Goal: Transaction & Acquisition: Purchase product/service

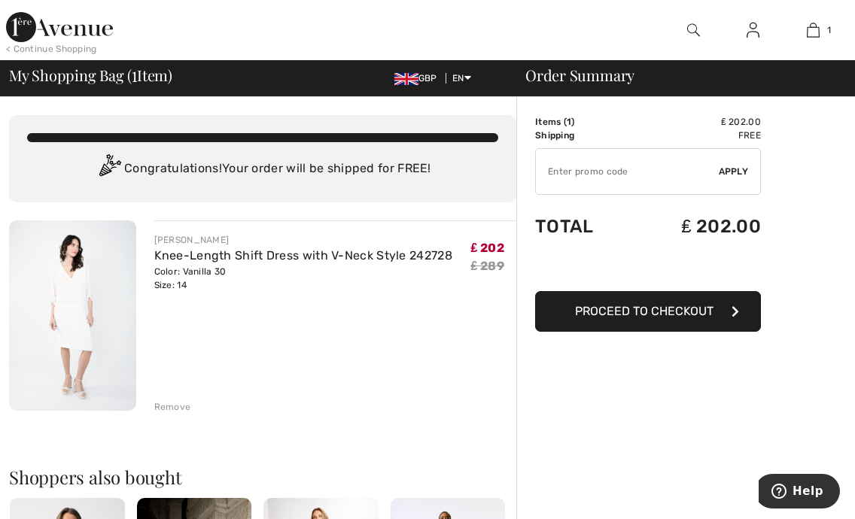
click at [174, 400] on div "Remove" at bounding box center [172, 407] width 37 height 14
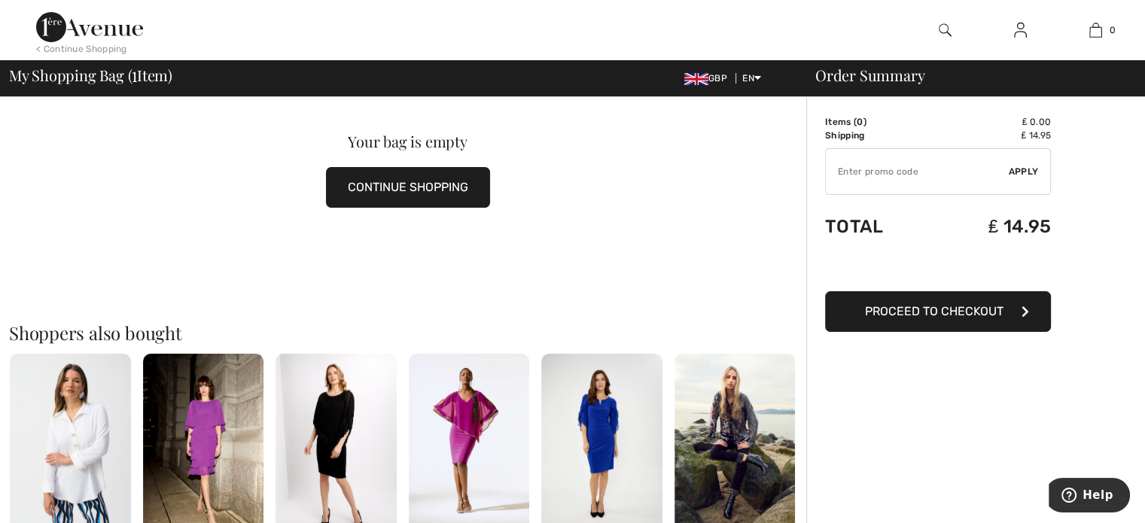
scroll to position [226, 0]
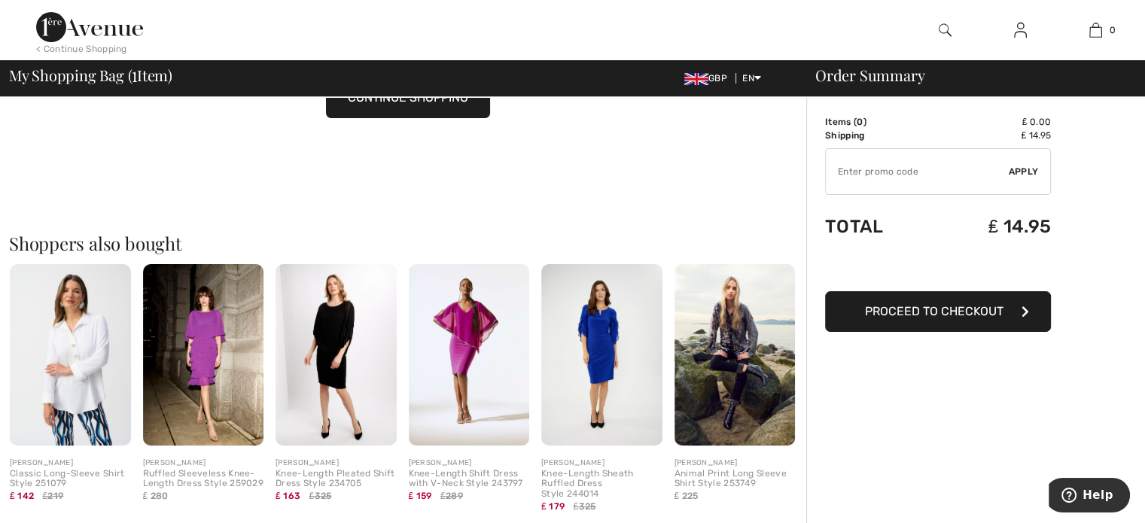
click at [476, 333] on img at bounding box center [469, 354] width 121 height 181
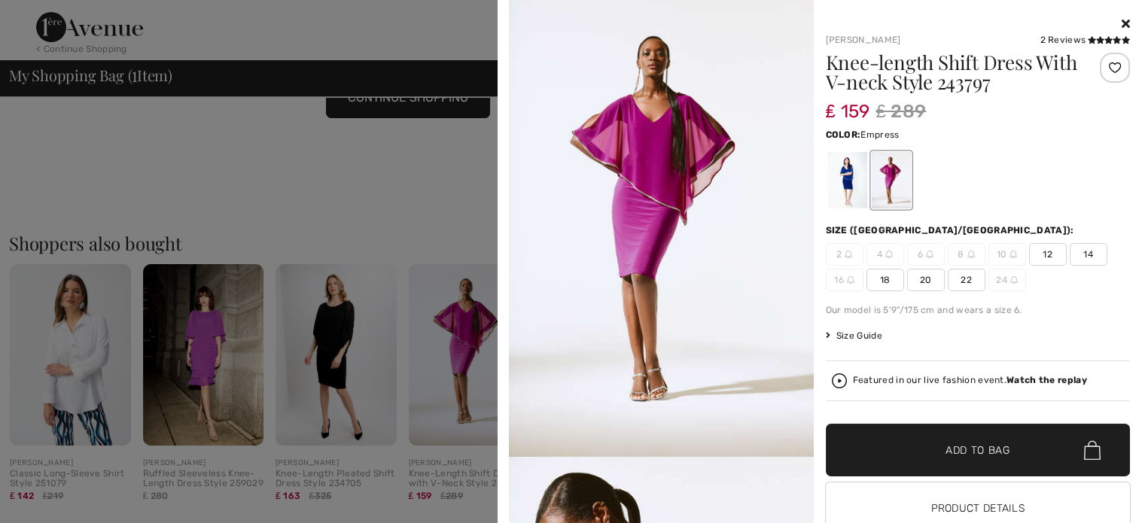
click at [215, 348] on div at bounding box center [572, 261] width 1145 height 523
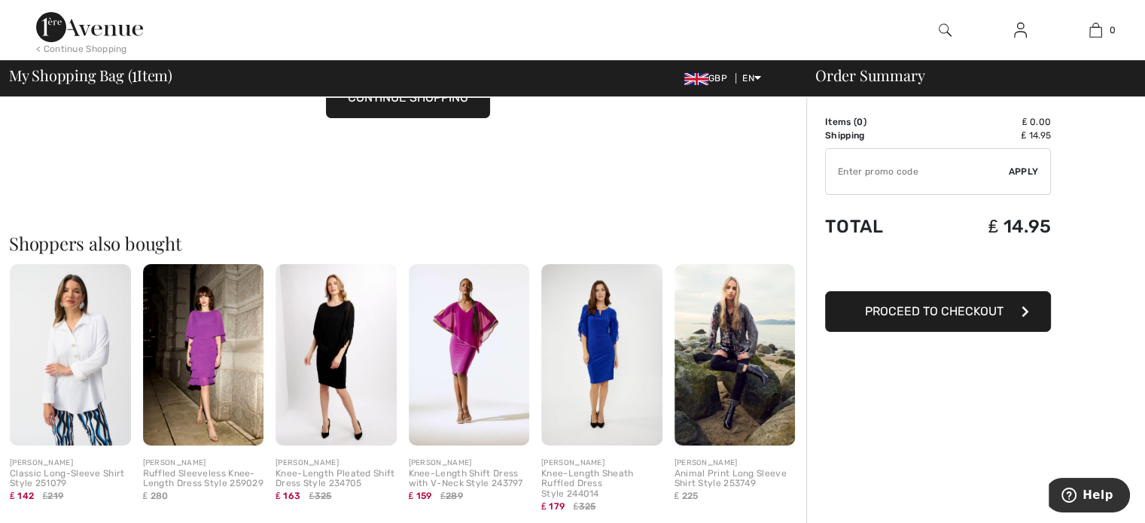
click at [216, 348] on img at bounding box center [203, 354] width 121 height 181
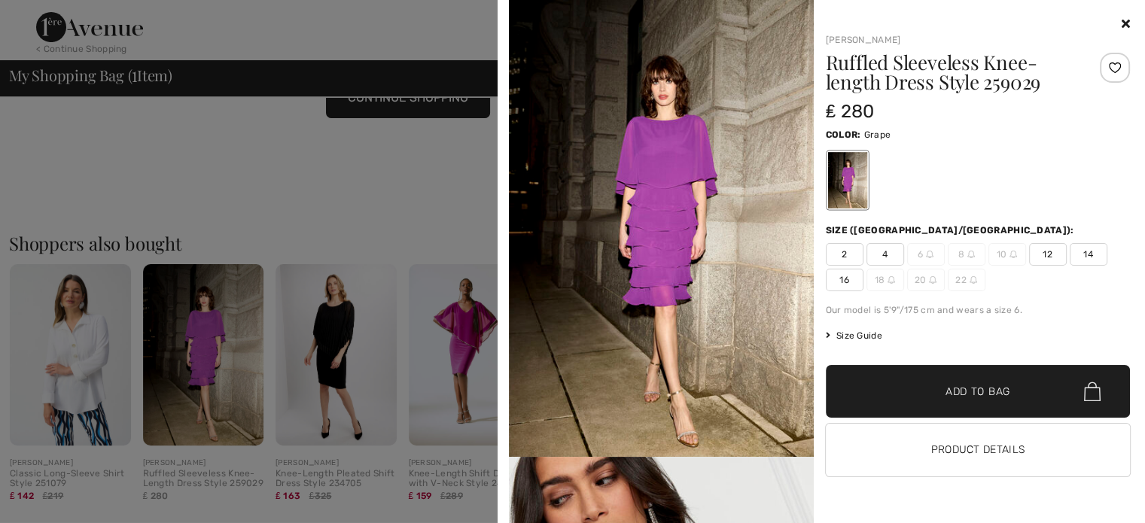
click at [216, 348] on div at bounding box center [572, 261] width 1145 height 523
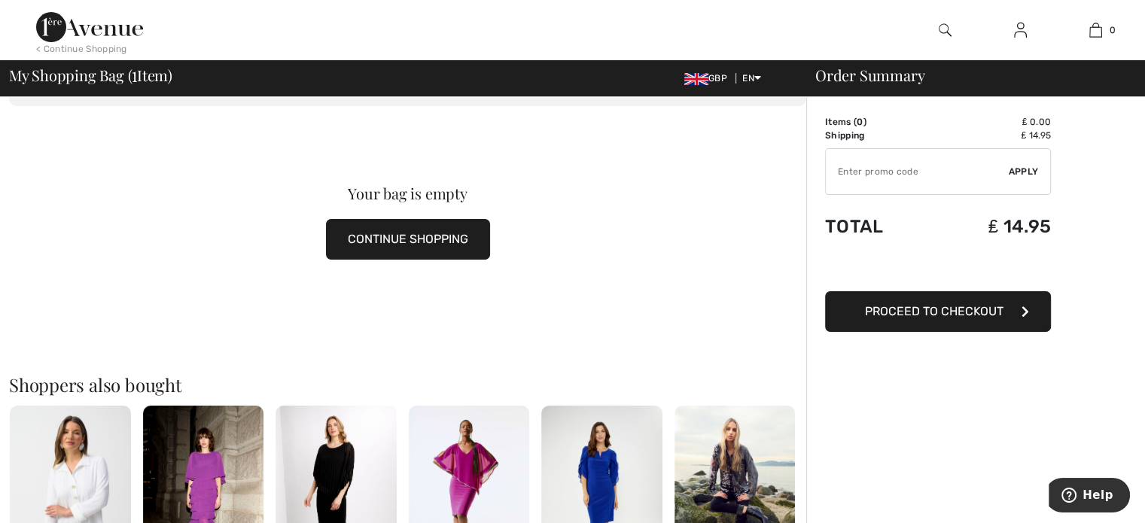
scroll to position [0, 0]
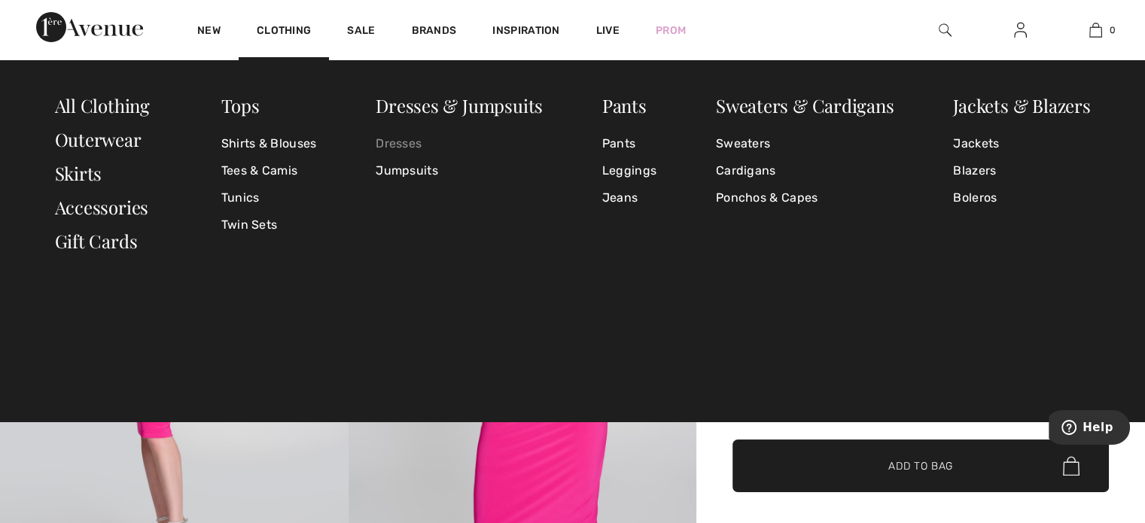
click at [409, 142] on link "Dresses" at bounding box center [459, 143] width 167 height 27
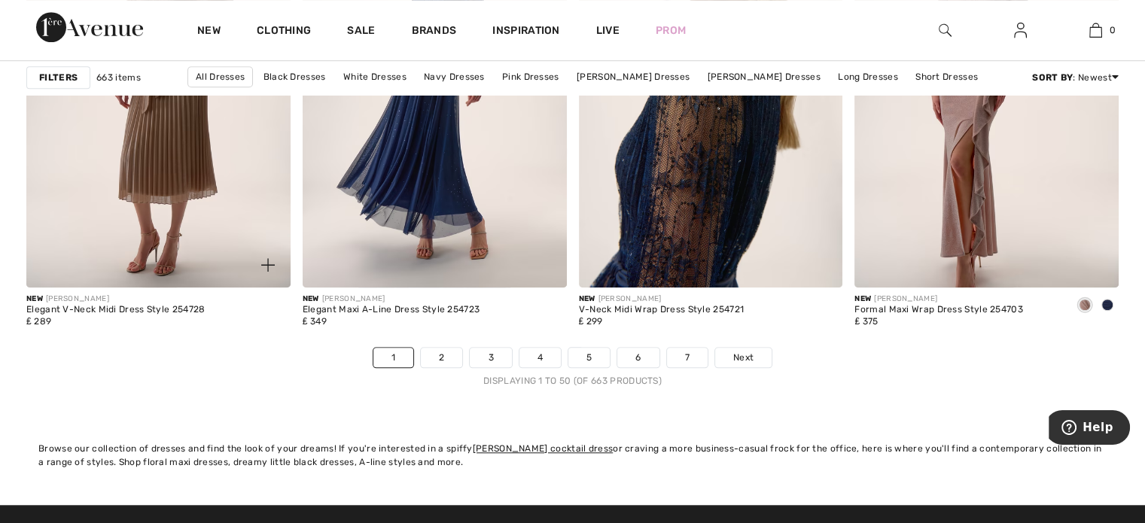
scroll to position [6925, 0]
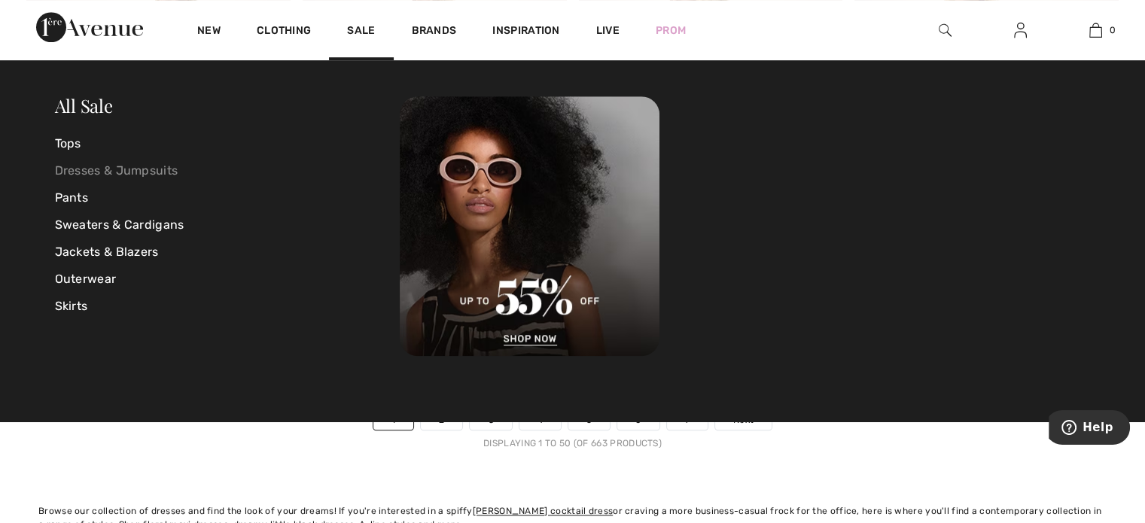
click at [91, 170] on link "Dresses & Jumpsuits" at bounding box center [227, 170] width 345 height 27
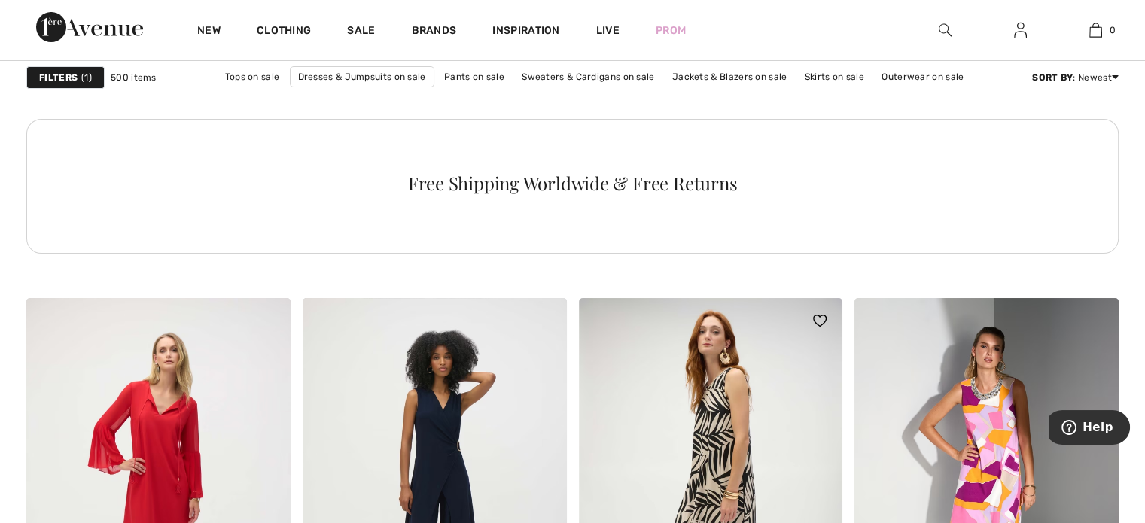
scroll to position [5871, 0]
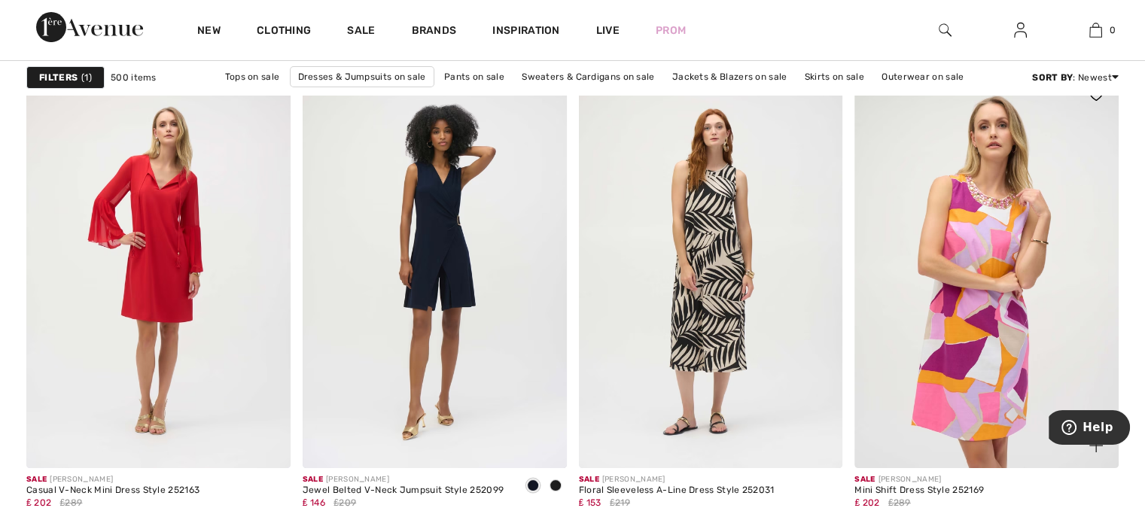
click at [963, 231] on img at bounding box center [986, 270] width 264 height 396
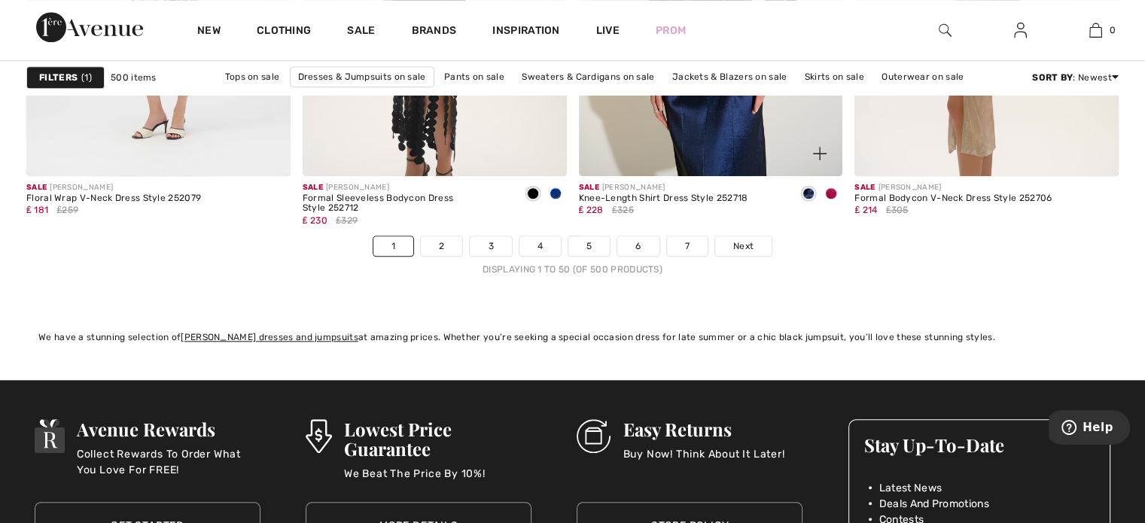
scroll to position [7151, 0]
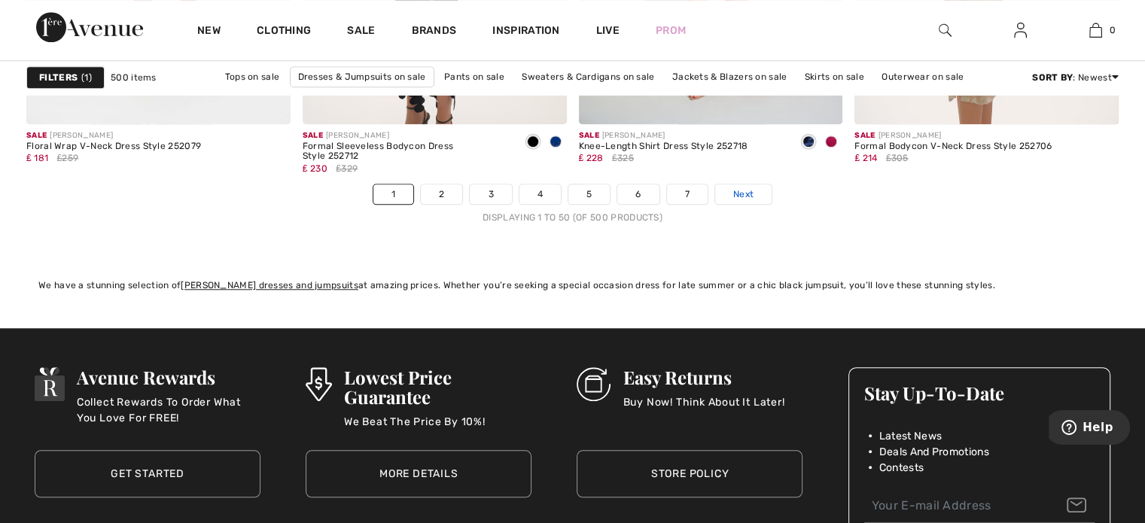
click at [725, 195] on link "Next" at bounding box center [743, 194] width 56 height 20
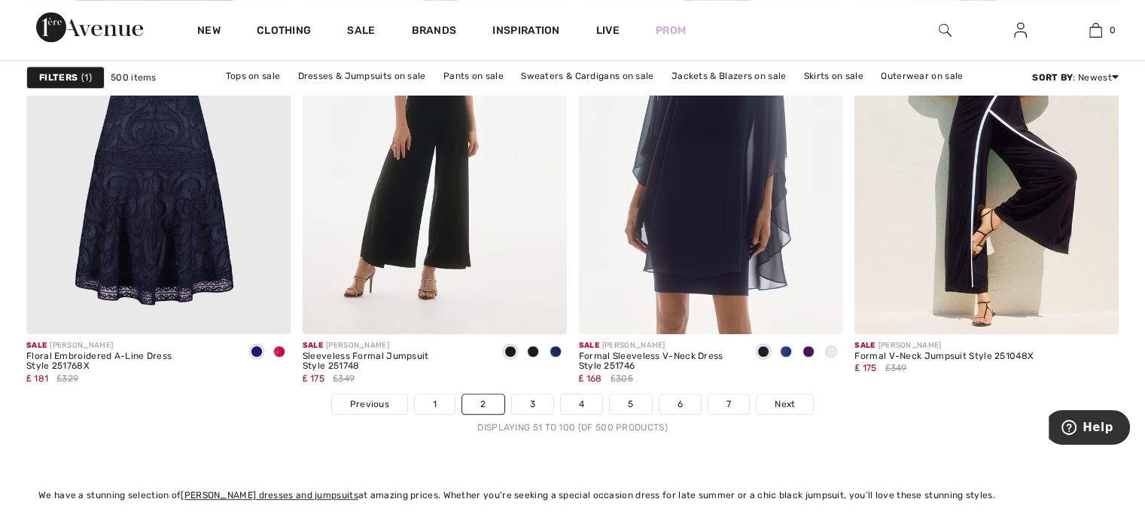
scroll to position [7075, 0]
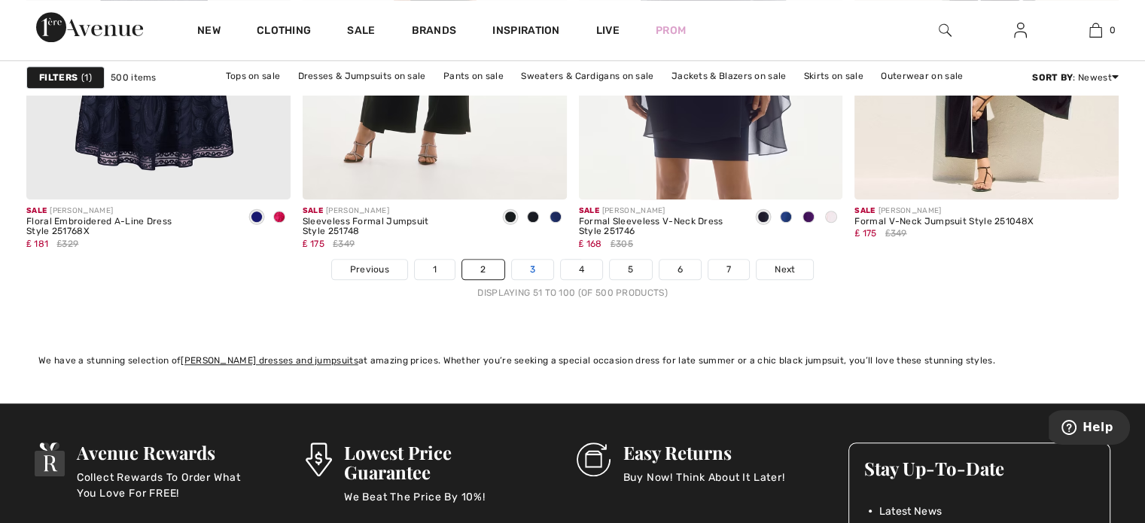
click at [541, 260] on link "3" at bounding box center [532, 270] width 41 height 20
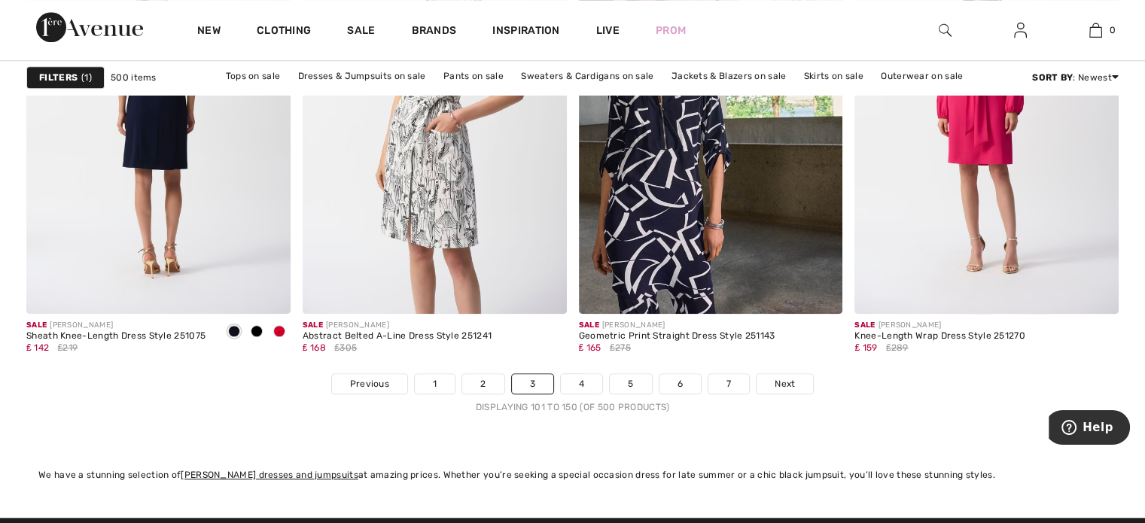
scroll to position [7075, 0]
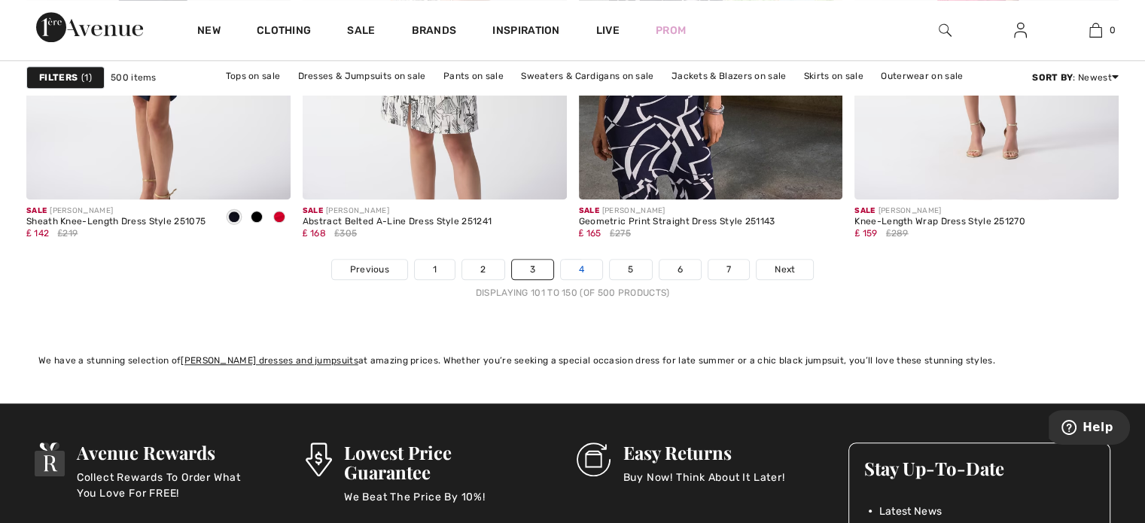
click at [582, 273] on link "4" at bounding box center [581, 270] width 41 height 20
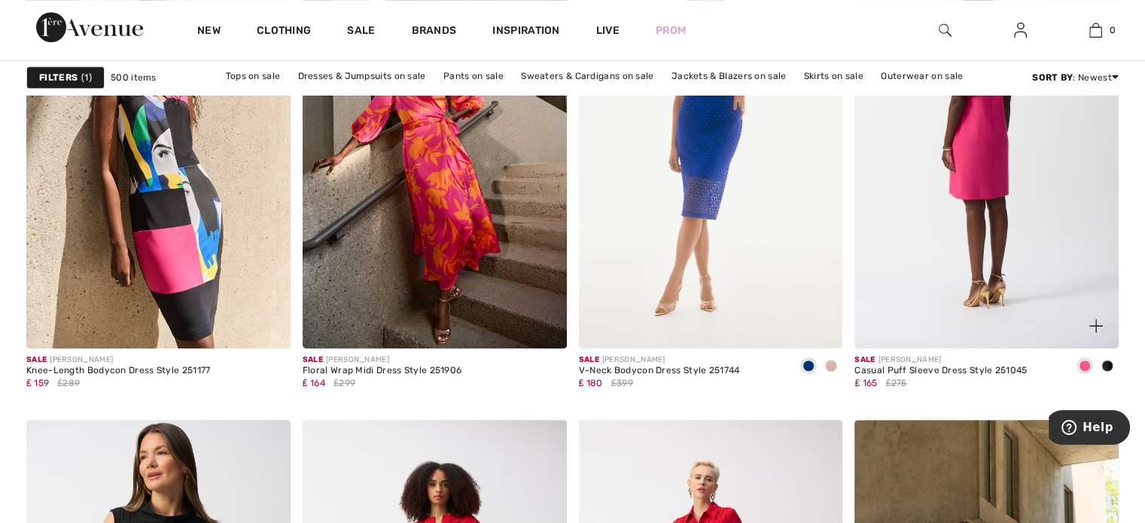
scroll to position [1054, 0]
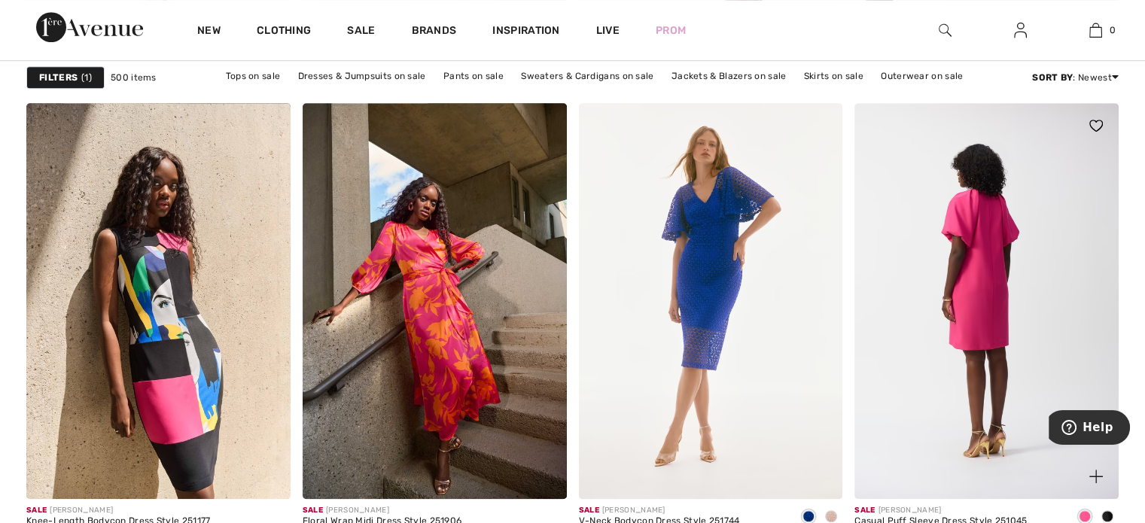
click at [983, 230] on img at bounding box center [986, 301] width 264 height 396
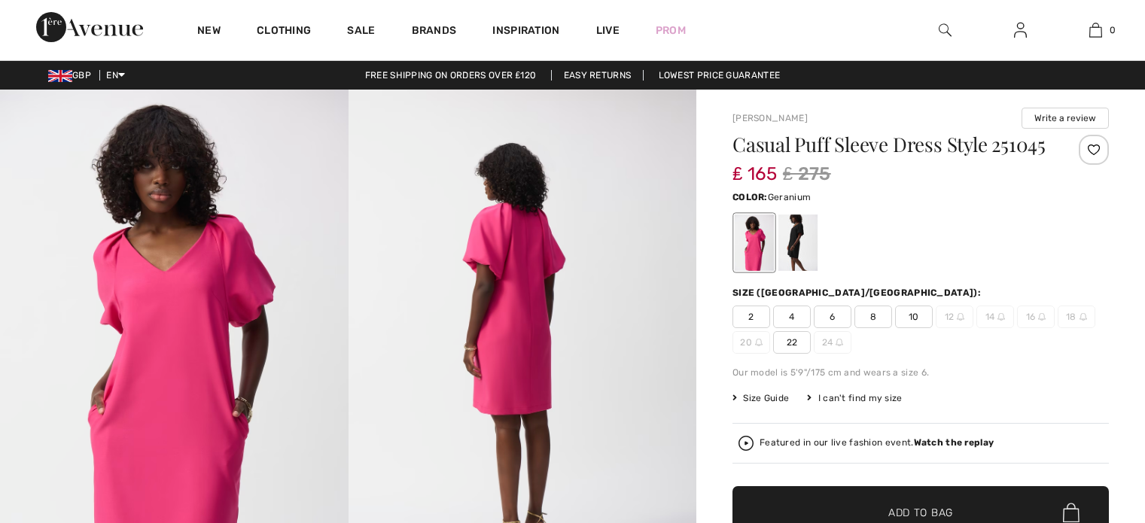
checkbox input "true"
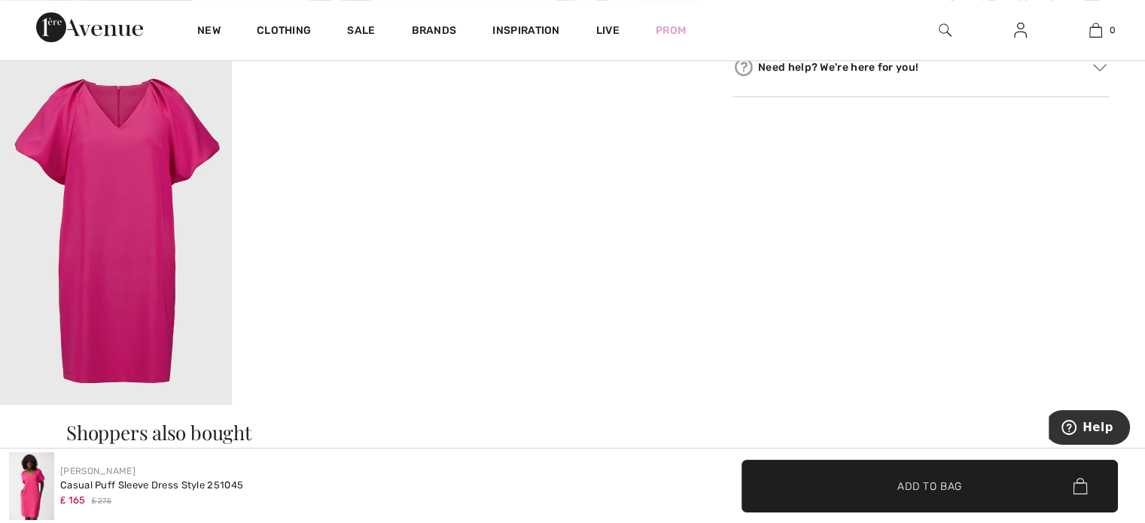
scroll to position [828, 0]
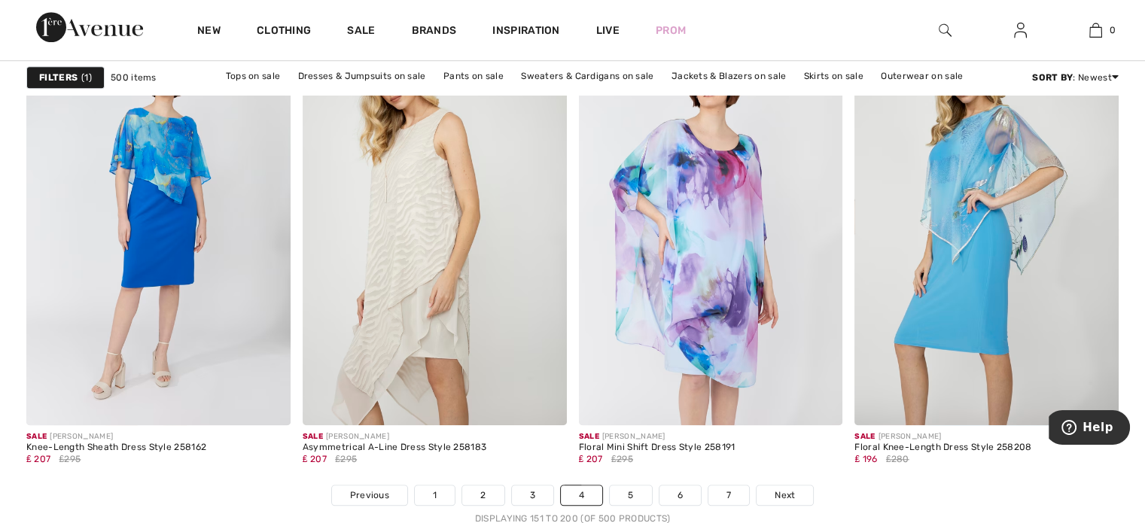
scroll to position [7000, 0]
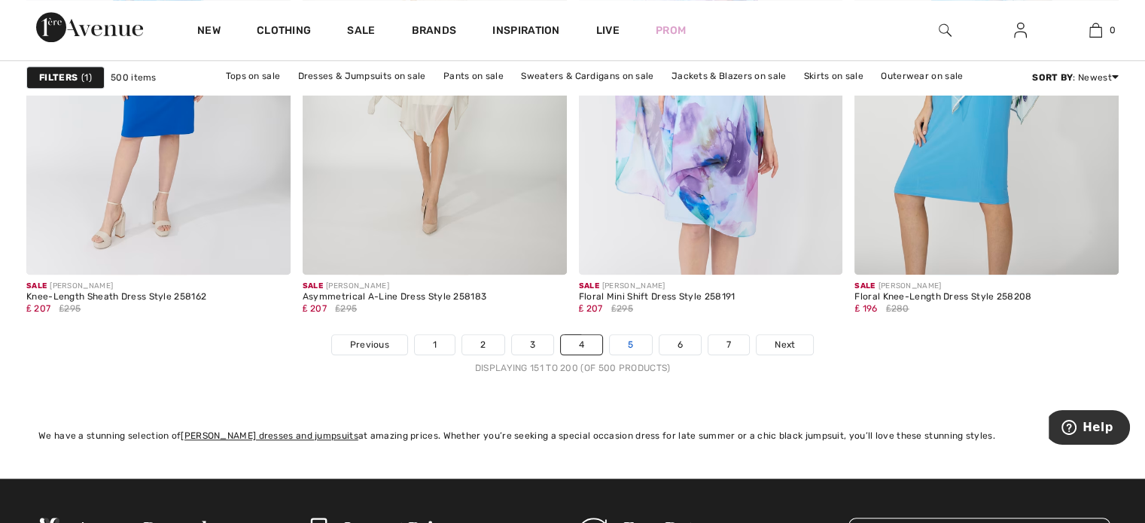
click at [630, 337] on link "5" at bounding box center [630, 345] width 41 height 20
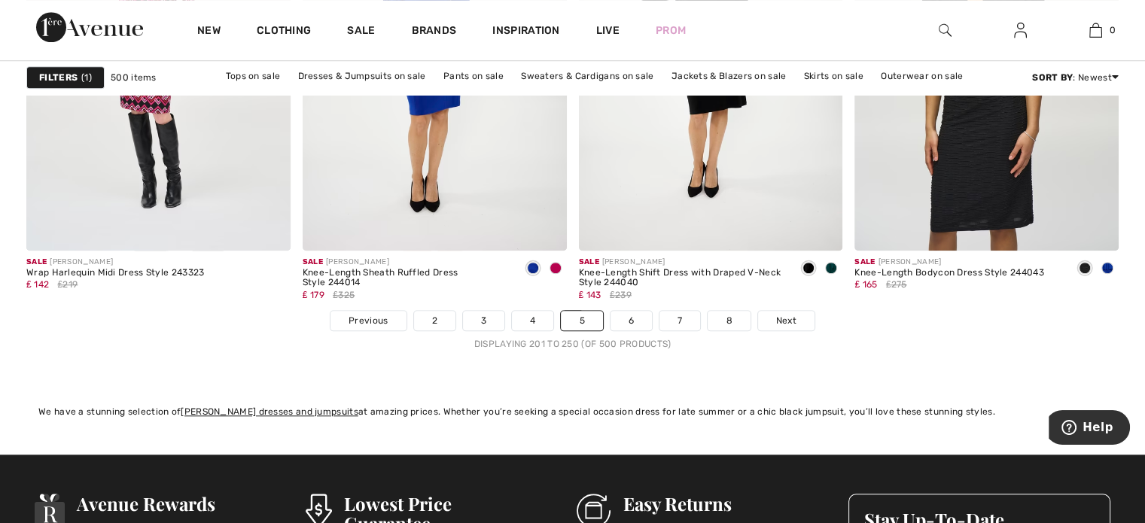
scroll to position [7151, 0]
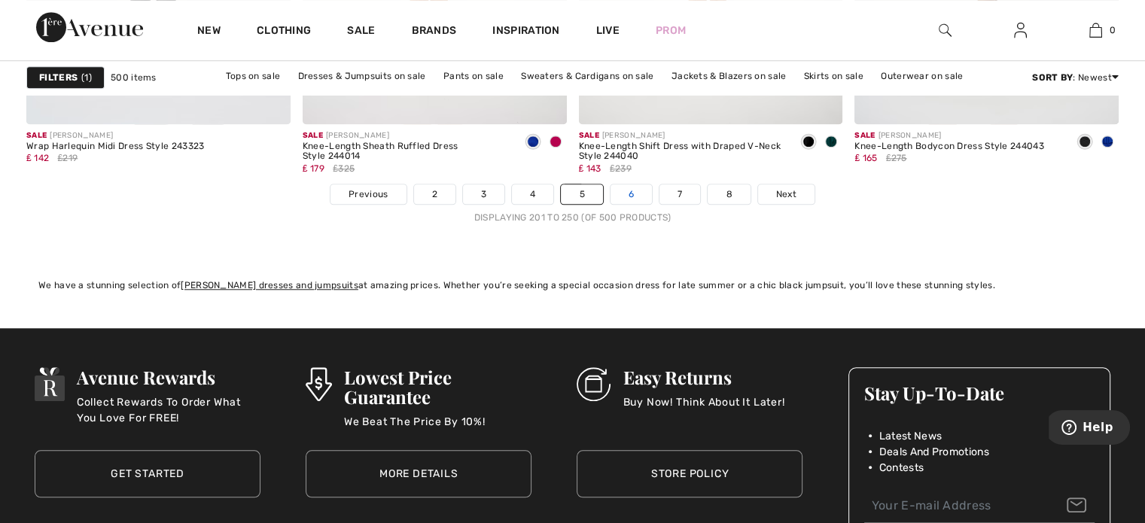
click at [625, 195] on link "6" at bounding box center [630, 194] width 41 height 20
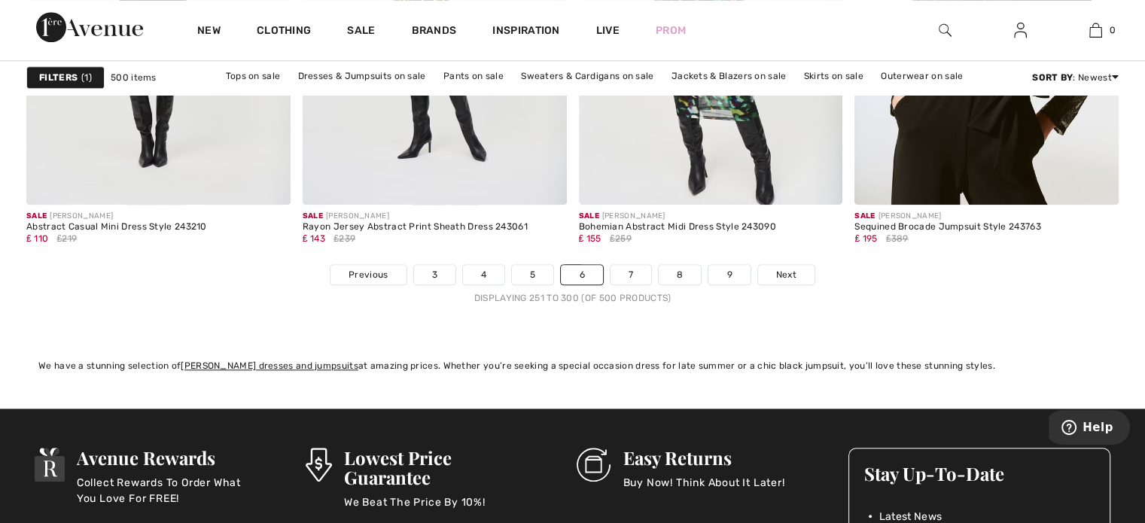
scroll to position [7151, 0]
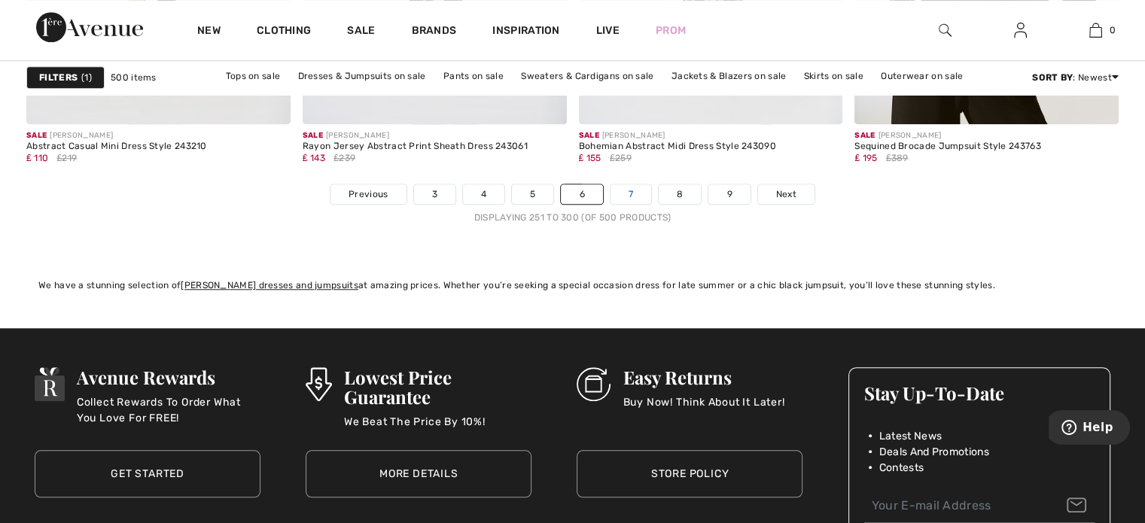
click at [637, 189] on link "7" at bounding box center [630, 194] width 41 height 20
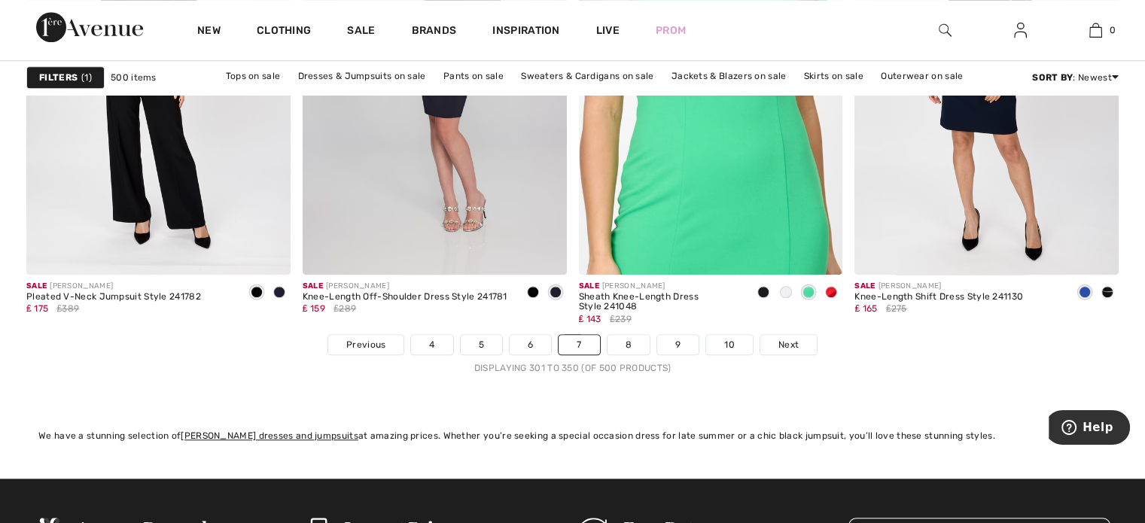
scroll to position [7226, 0]
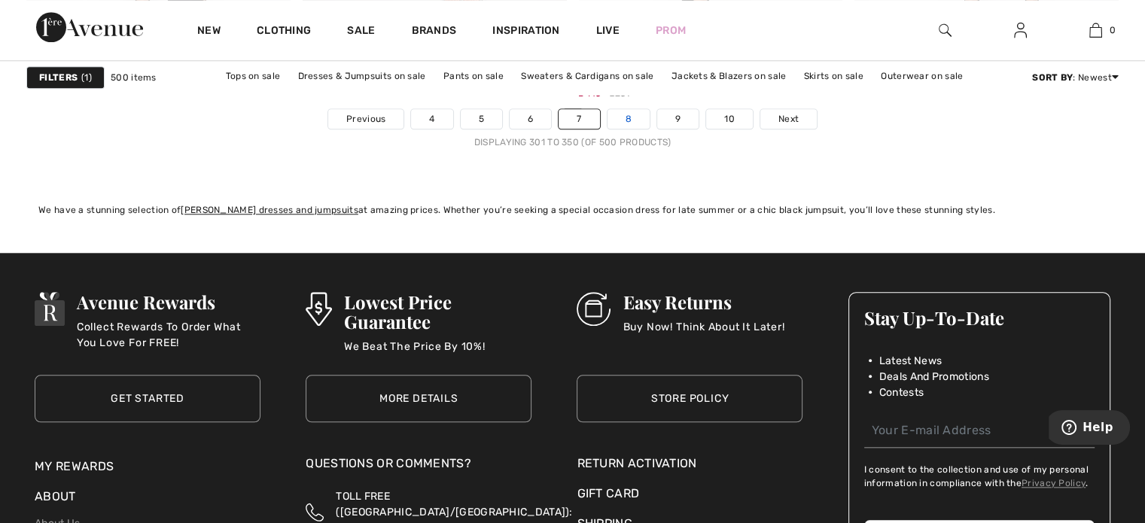
click at [626, 118] on link "8" at bounding box center [628, 119] width 42 height 20
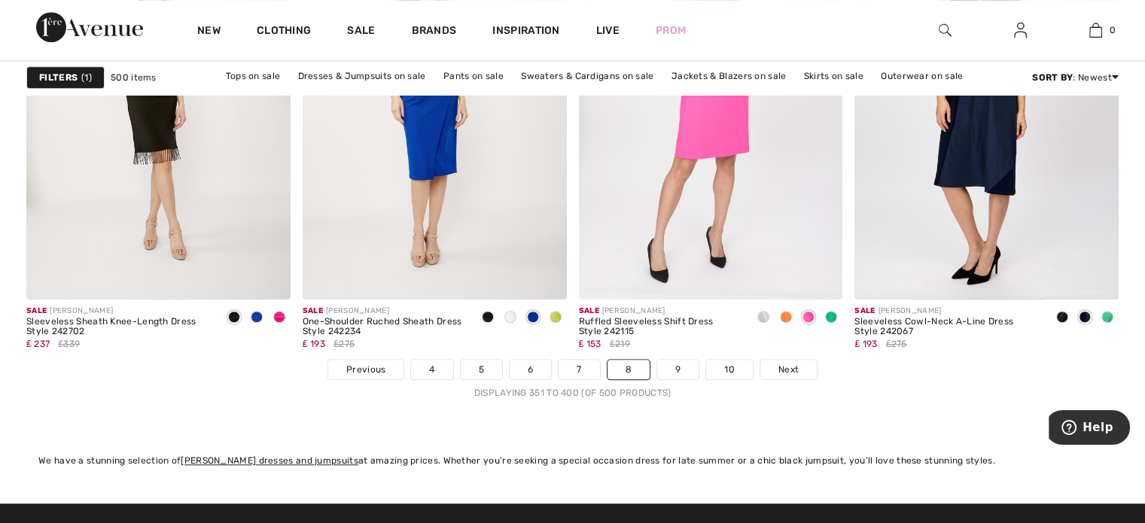
scroll to position [7226, 0]
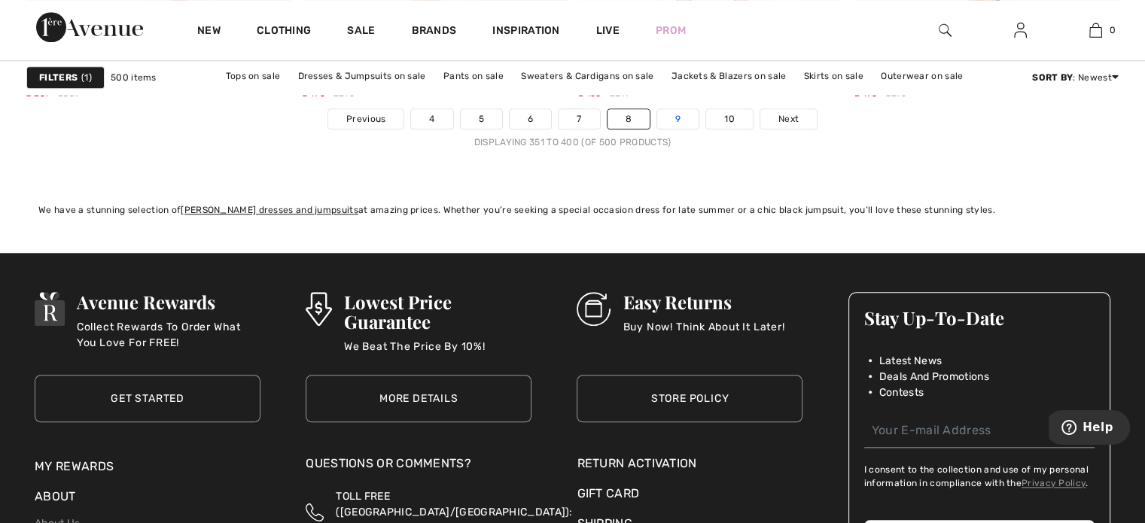
click at [670, 109] on link "9" at bounding box center [677, 119] width 41 height 20
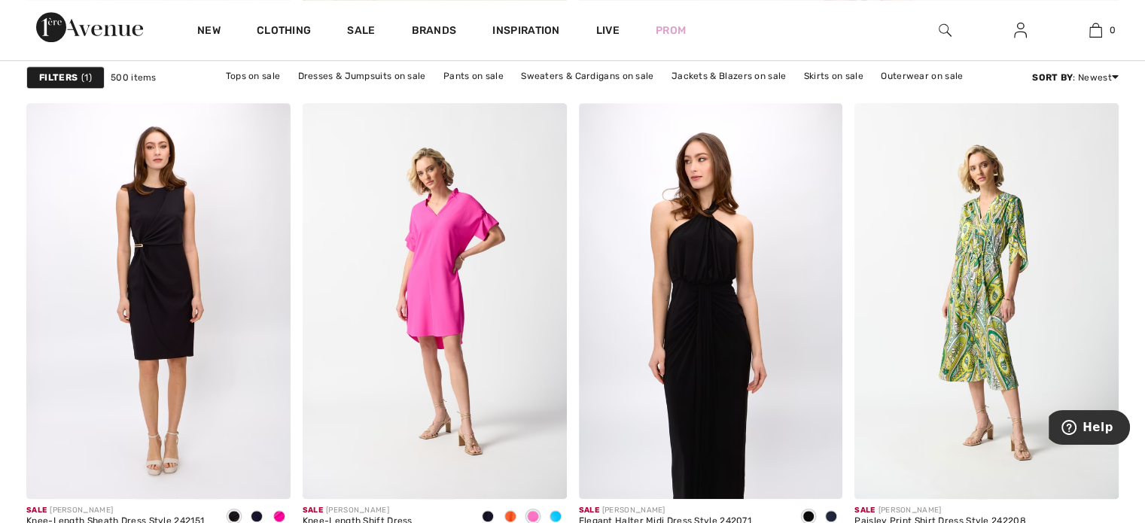
scroll to position [1129, 0]
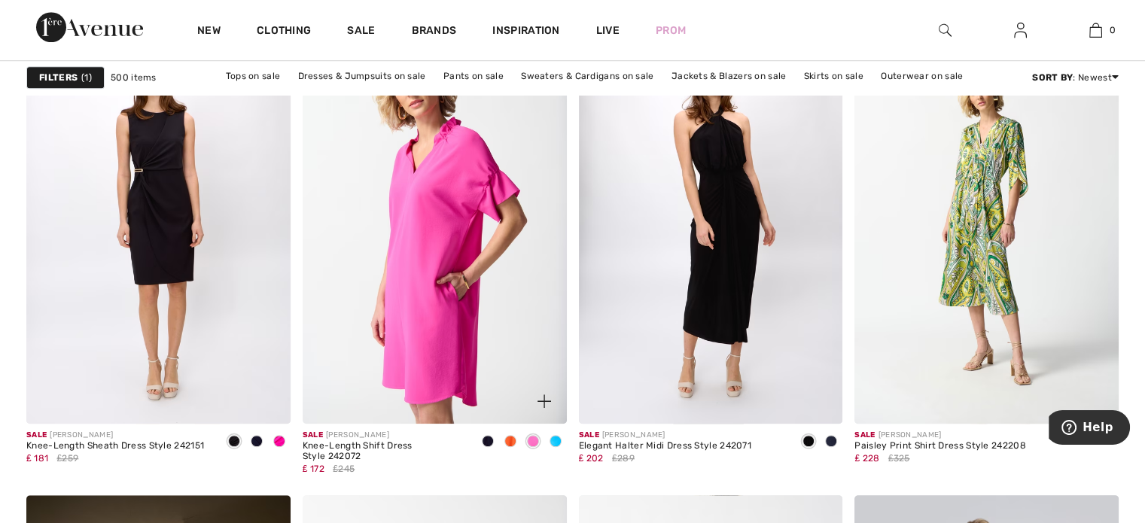
click at [449, 266] on img at bounding box center [435, 226] width 264 height 396
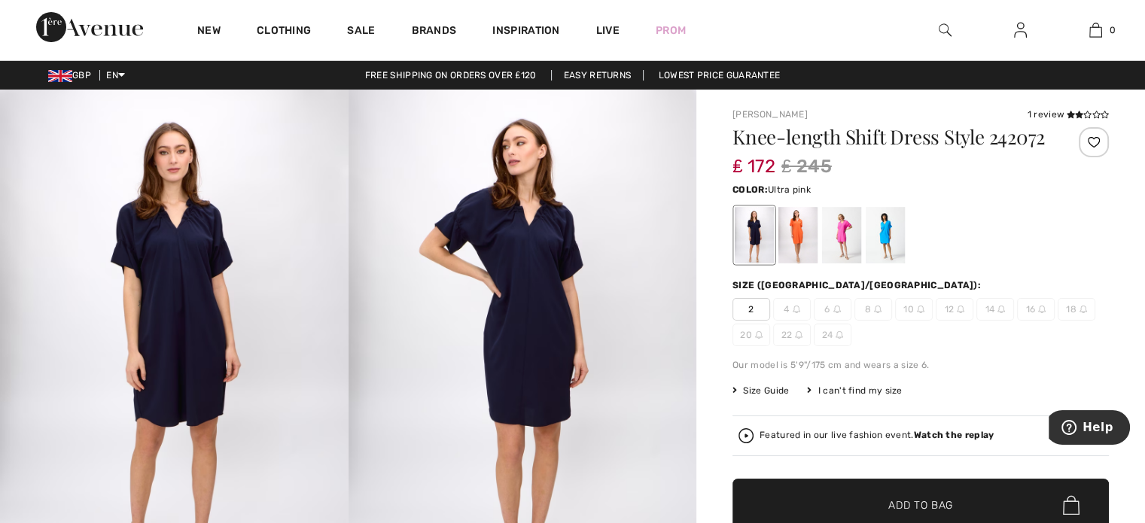
click at [829, 231] on div at bounding box center [841, 235] width 39 height 56
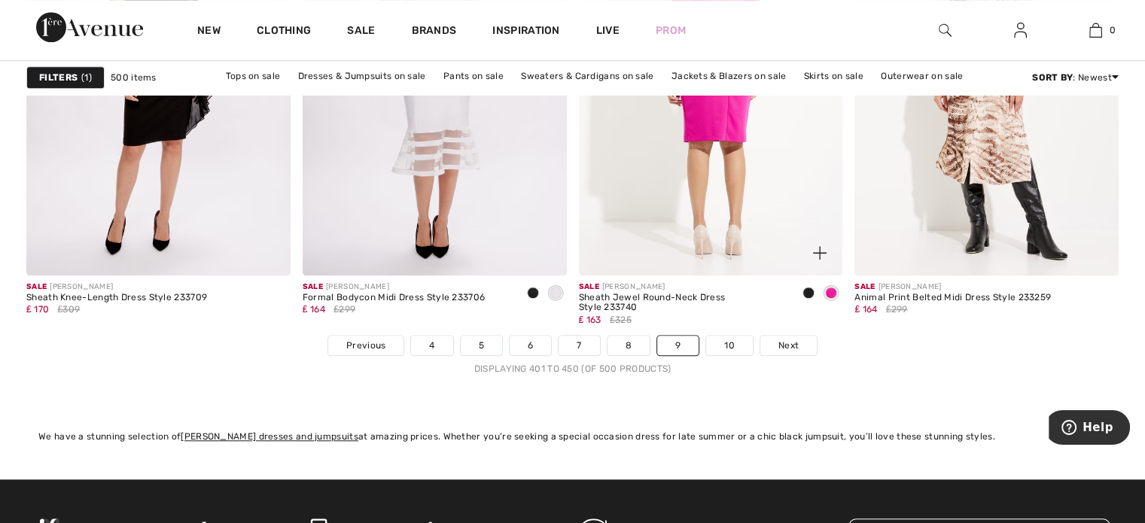
scroll to position [7000, 0]
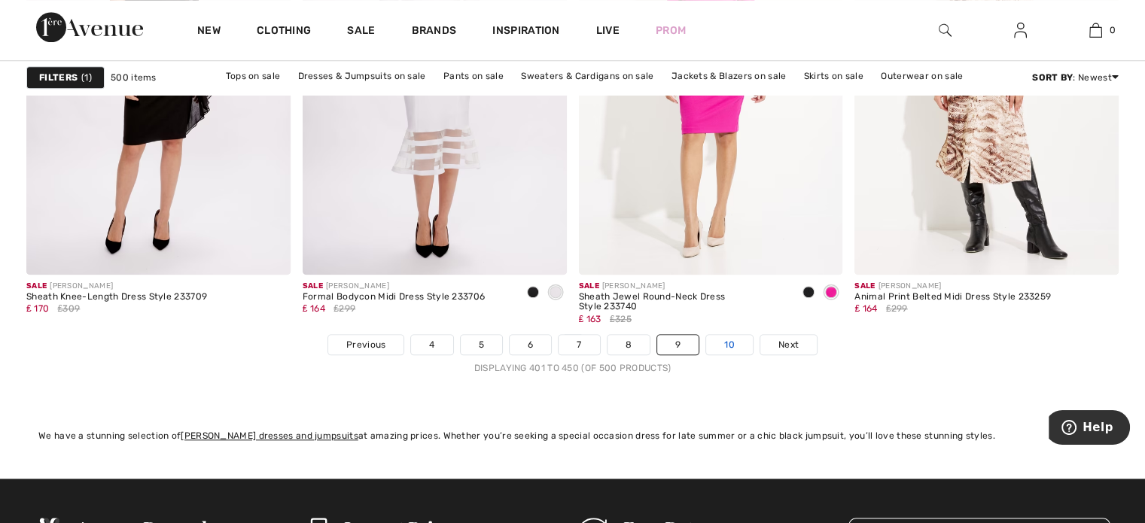
click at [729, 338] on link "10" at bounding box center [729, 345] width 47 height 20
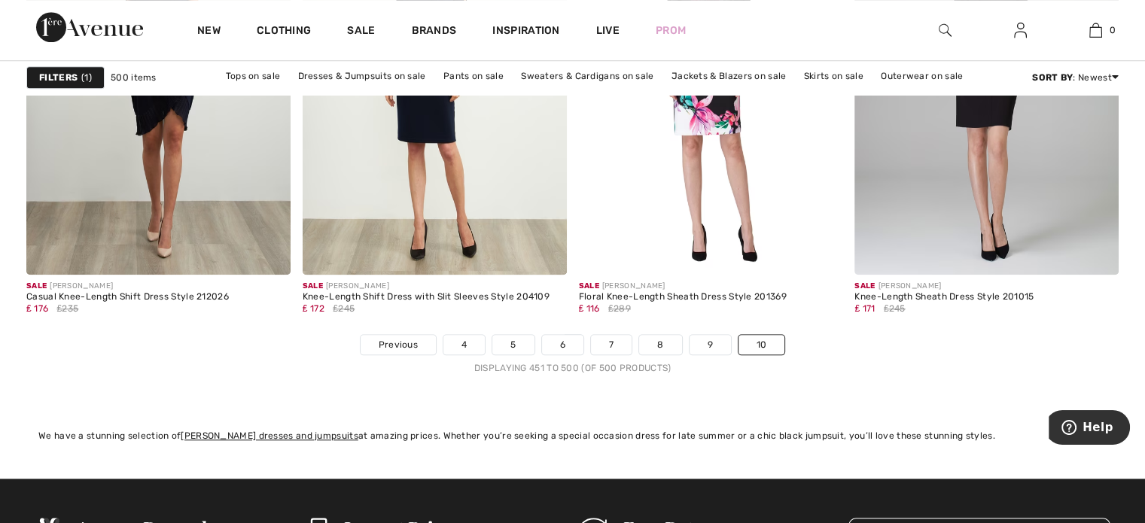
scroll to position [7226, 0]
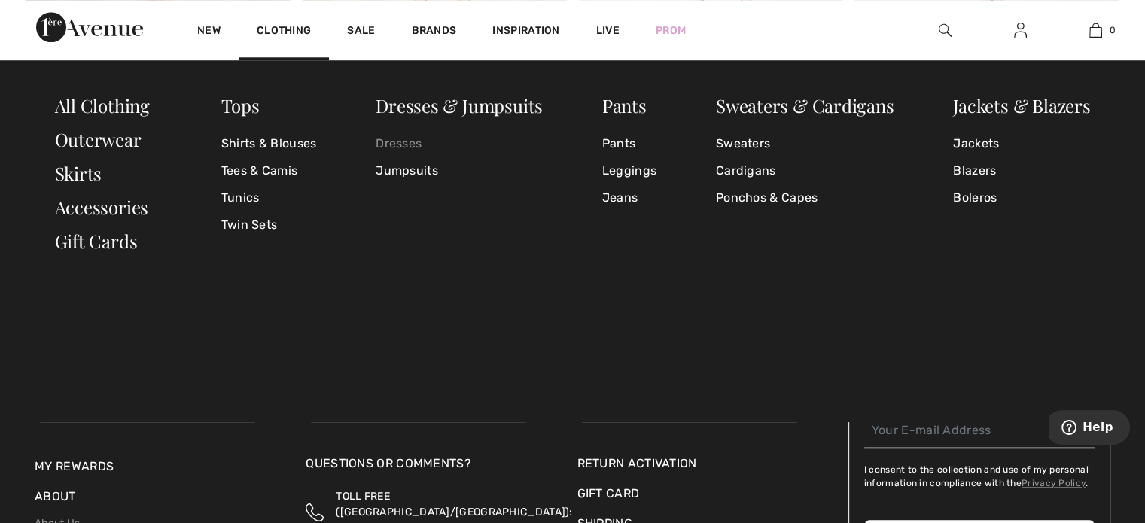
click at [399, 144] on link "Dresses" at bounding box center [459, 143] width 167 height 27
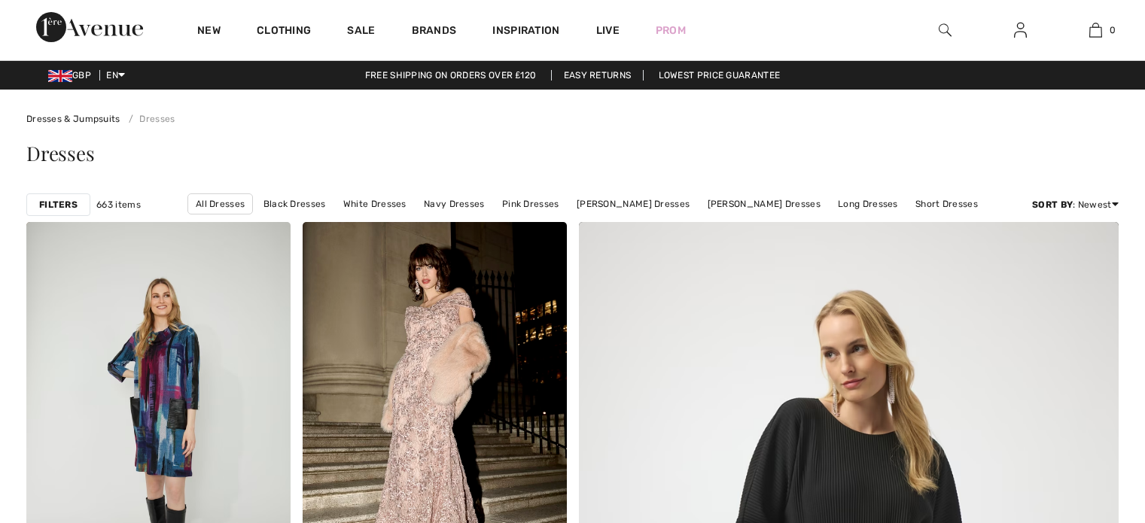
checkbox input "true"
click at [529, 198] on link "Pink Dresses" at bounding box center [531, 204] width 72 height 20
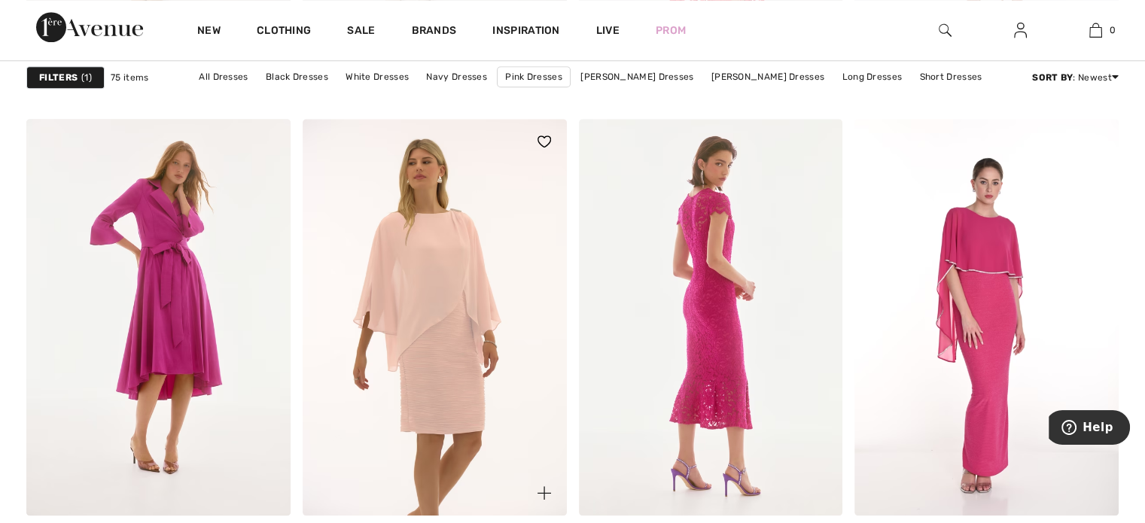
scroll to position [1505, 0]
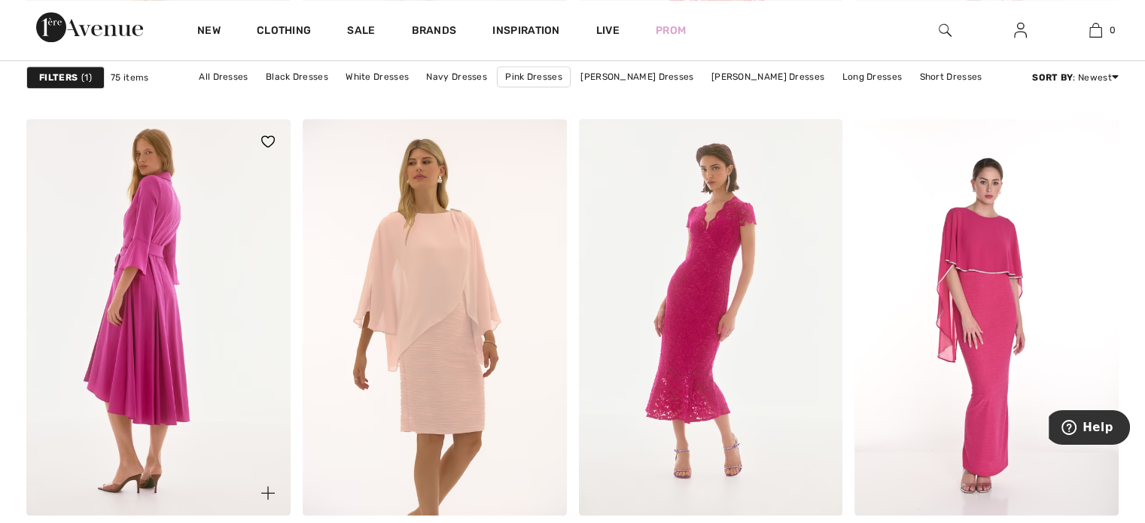
click at [202, 252] on img at bounding box center [158, 317] width 264 height 396
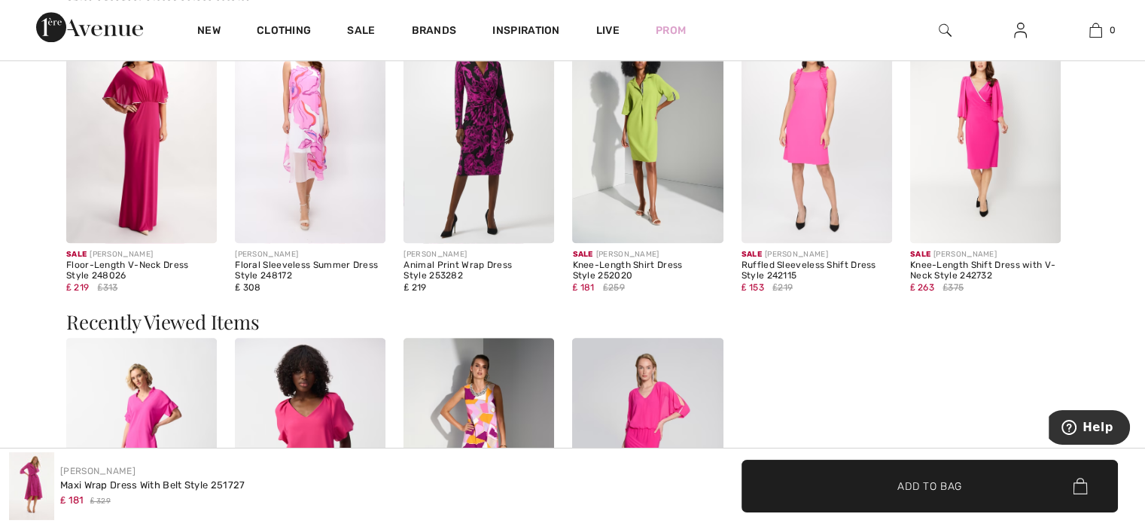
scroll to position [1882, 0]
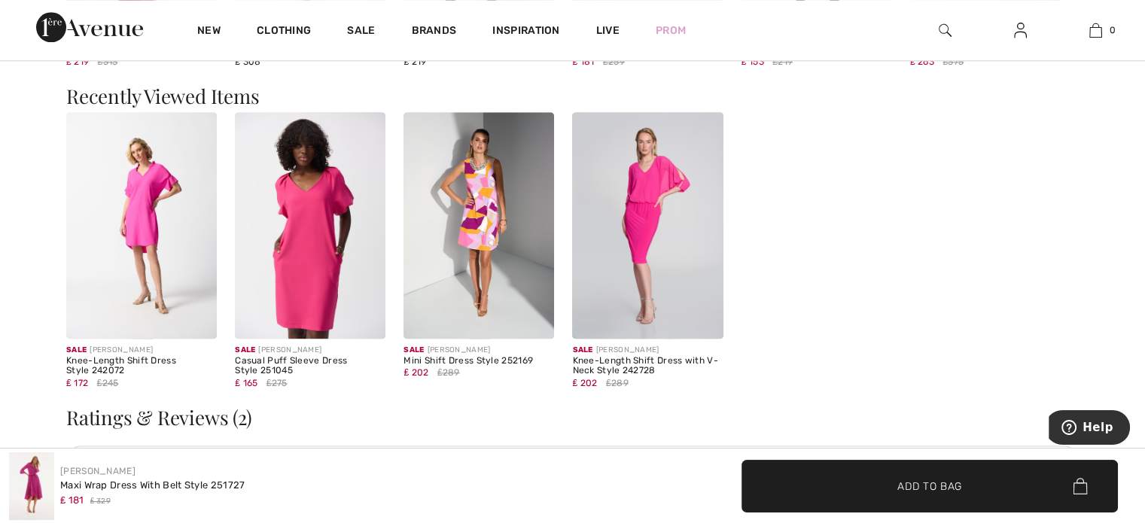
click at [295, 275] on img at bounding box center [310, 225] width 151 height 226
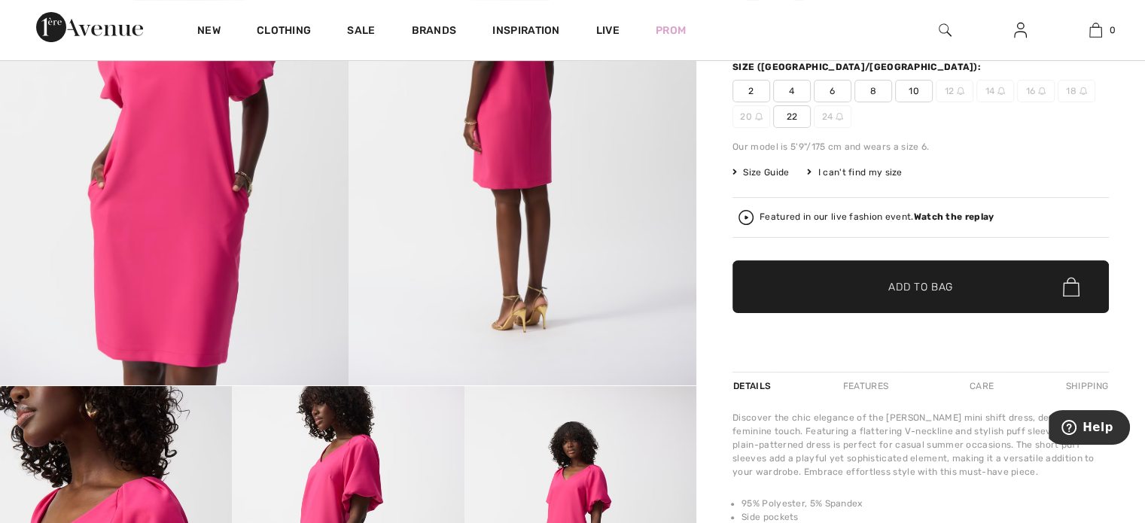
scroll to position [452, 0]
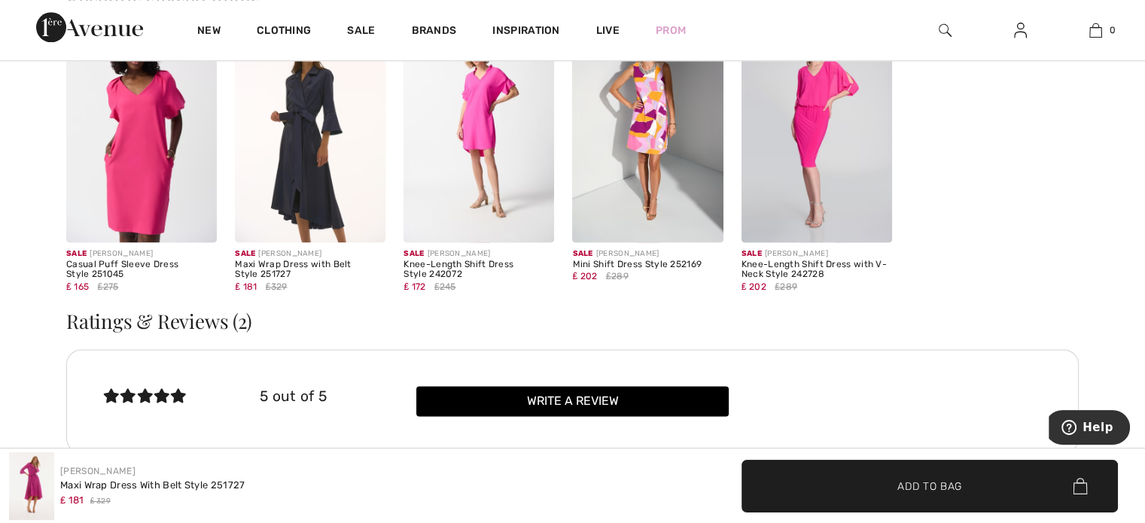
scroll to position [2108, 0]
